Goal: Task Accomplishment & Management: Use online tool/utility

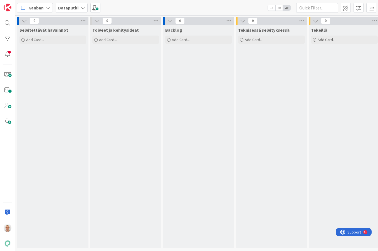
click at [79, 9] on div "Dataputki" at bounding box center [72, 8] width 32 height 10
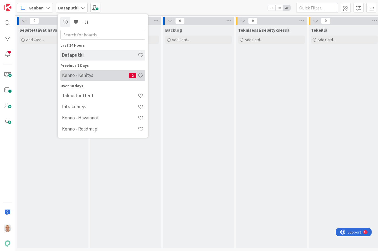
click at [88, 76] on h4 "Kenno - Kehitys" at bounding box center [95, 76] width 67 height 6
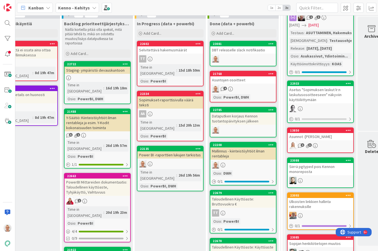
scroll to position [221, 188]
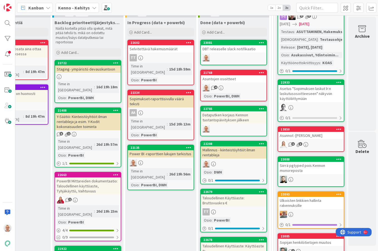
click at [181, 150] on div "Power BI -raporttien lukujen tarkistus" at bounding box center [161, 153] width 66 height 7
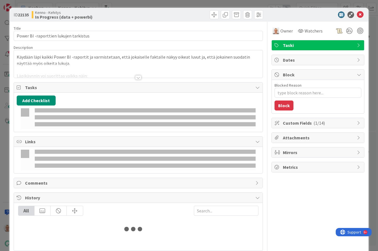
type textarea "x"
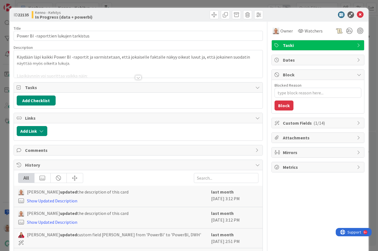
click at [134, 82] on div "Title 38 / 128 Power BI -raporttien lukujen tarkistus Description Käydään läpi …" at bounding box center [138, 162] width 249 height 280
click at [136, 80] on div "Title 38 / 128 Power BI -raporttien lukujen tarkistus Description Käydään läpi …" at bounding box center [138, 162] width 249 height 280
click at [136, 79] on div at bounding box center [138, 77] width 6 height 4
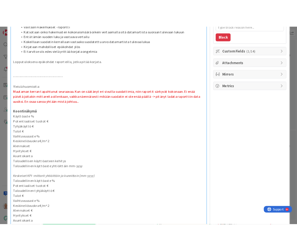
scroll to position [93, 0]
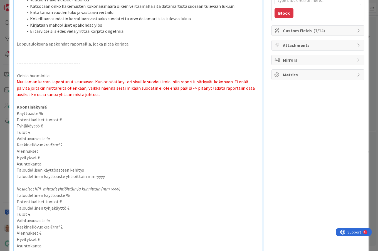
click at [126, 109] on p "Koontinäkymä" at bounding box center [138, 107] width 243 height 6
click at [119, 118] on p "Potentiaaliset tuotot €" at bounding box center [138, 120] width 243 height 6
click at [119, 112] on p "Käyttöaste %" at bounding box center [138, 113] width 243 height 6
click at [63, 119] on p "Potentiaaliset tuotot €" at bounding box center [138, 120] width 243 height 6
click at [53, 114] on p "Käyttöaste % - OK" at bounding box center [138, 113] width 243 height 6
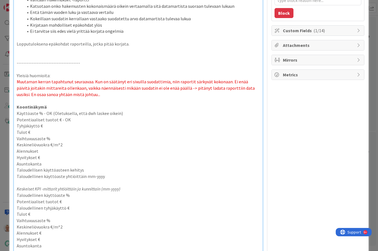
click at [79, 118] on p "Potentiaaliset tuotot € - OK" at bounding box center [138, 120] width 243 height 6
click at [114, 124] on p "Tyhjäkäyttö €" at bounding box center [138, 126] width 243 height 6
drag, startPoint x: 79, startPoint y: 95, endPoint x: 76, endPoint y: 95, distance: 3.3
click at [76, 95] on p "Muutaman kerran tapahtunut seuraavaa. Kun on säätänyt eri sivuilla suodattimia,…" at bounding box center [138, 88] width 243 height 19
copy span "..."
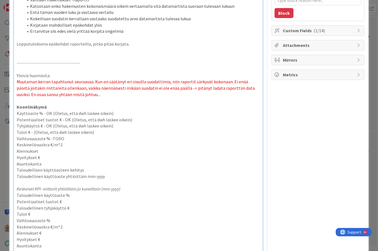
click at [54, 138] on p "Vaihtuvuusaste % -TODO" at bounding box center [138, 139] width 243 height 6
click at [53, 138] on p "Vaihtuvuusaste % -TODO" at bounding box center [138, 139] width 243 height 6
click at [51, 138] on p "Vaihtuvuusaste % -TODO" at bounding box center [138, 139] width 243 height 6
drag, startPoint x: 66, startPoint y: 139, endPoint x: 52, endPoint y: 139, distance: 14.4
click at [52, 139] on p "Vaihtuvuusaste % - TODO" at bounding box center [138, 139] width 243 height 6
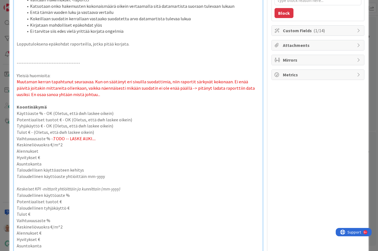
click at [55, 138] on span ".TODO -- LASKE AUKI...." at bounding box center [74, 139] width 43 height 6
drag, startPoint x: 99, startPoint y: 137, endPoint x: 53, endPoint y: 140, distance: 45.9
click at [53, 140] on p "Vaihtuvuusaste % - TODO -- LASKE AUKI...." at bounding box center [138, 139] width 243 height 6
copy span "TODO -- LASKE AUKI...."
click at [70, 147] on p "Keskineliövuokra €/m^2" at bounding box center [138, 145] width 243 height 6
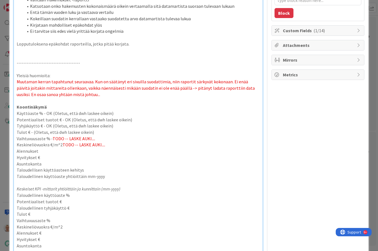
click at [65, 152] on p "Alennukset" at bounding box center [138, 151] width 243 height 6
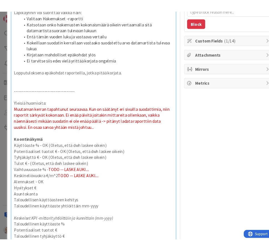
scroll to position [100, 0]
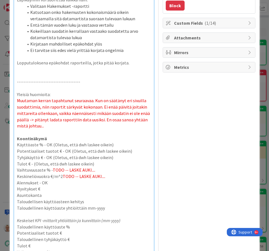
click at [76, 61] on p "Lopputuloksena epäkohdat raporteilla, jotka pitää korjata." at bounding box center [84, 63] width 134 height 6
click at [64, 190] on p "Hyvitykset €" at bounding box center [84, 189] width 134 height 6
click at [99, 173] on p "Vaihtuvuusaste % - TODO -- LASKE AUKI...." at bounding box center [84, 170] width 134 height 6
drag, startPoint x: 105, startPoint y: 176, endPoint x: 79, endPoint y: 176, distance: 26.7
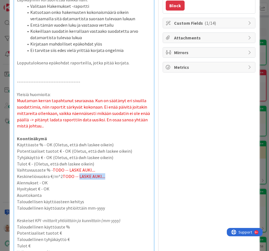
click at [79, 176] on p "Keskineliövuokra €/m^2 TODO -- LASKE AUKI...." at bounding box center [84, 176] width 134 height 6
click at [79, 176] on span "TODO -- LASKE AUKI...." at bounding box center [84, 177] width 43 height 6
click at [63, 177] on span "TODO -- LASKE AUKI...." at bounding box center [84, 177] width 43 height 6
copy span "T"
click at [59, 190] on p "Hyvitykset € - OK" at bounding box center [84, 189] width 134 height 6
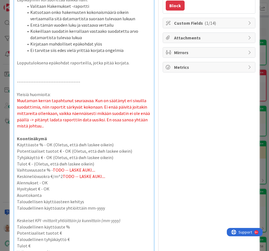
click at [58, 196] on p "Asuntokanta" at bounding box center [84, 195] width 134 height 6
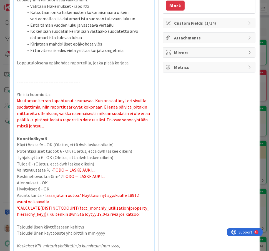
click at [84, 220] on p at bounding box center [84, 221] width 134 height 6
click at [134, 214] on p "Asuntokanta - Tässä jotain outoa? Näyttäisi nyt syyskuulle 18912 asuntoa kaaval…" at bounding box center [84, 204] width 134 height 25
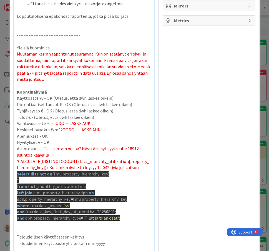
scroll to position [151, 0]
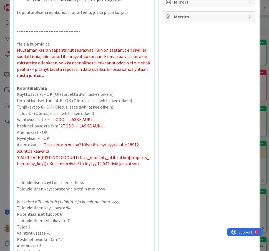
click at [54, 171] on p at bounding box center [84, 170] width 134 height 6
click at [134, 168] on p at bounding box center [84, 170] width 134 height 6
click at [130, 166] on p "Asuntokanta - Tässä jotain outoa? Näyttäisi nyt syyskuulle 18912 asuntoa kaaval…" at bounding box center [84, 154] width 134 height 25
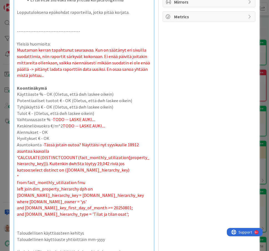
click at [127, 163] on span "Tässä jotain outoa? Näyttäisi nyt syyskuulle 18912 asuntoa kaavalla 'CALCULATE(…" at bounding box center [83, 157] width 133 height 31
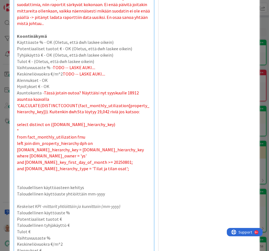
scroll to position [205, 0]
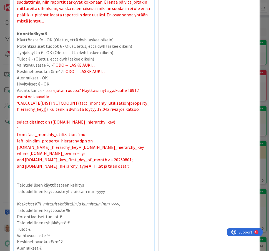
click at [39, 109] on span "Tässä jotain outoa? Näyttäisi nyt syyskuulle 18912 asuntoa kaavalla 'CALCULATE(…" at bounding box center [83, 100] width 133 height 24
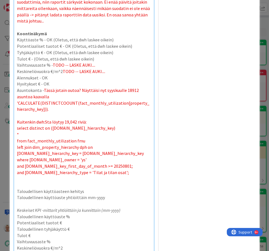
click at [110, 164] on span "and [DOMAIN_NAME]_key_first_day_of_month >= 20250801;" at bounding box center [75, 166] width 116 height 6
click at [94, 96] on p "Asuntokanta - Tässä jotain outoa? Näyttäisi nyt syyskuulle 18912 asuntoa kaaval…" at bounding box center [84, 99] width 134 height 25
click at [78, 90] on span "Tässä jotain outoa? Näyttäisi nyt syyskuulle 18912 asuntoa kaavalla 'CALCULATE(…" at bounding box center [83, 100] width 133 height 24
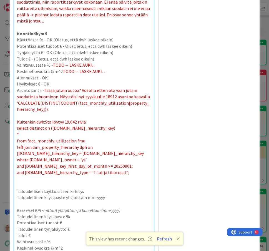
type textarea "x"
